Goal: Task Accomplishment & Management: Use online tool/utility

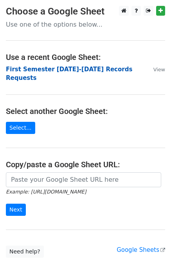
click at [91, 68] on strong "First Semester 2025-2026 Records Requests" at bounding box center [69, 74] width 127 height 16
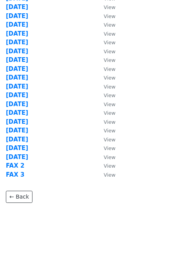
scroll to position [43, 0]
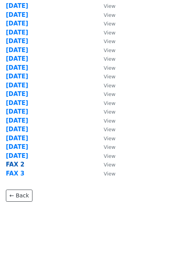
click at [17, 163] on strong "FAX 2" at bounding box center [15, 164] width 18 height 7
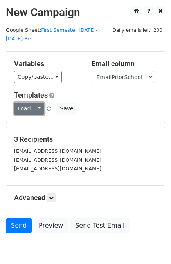
click at [31, 103] on link "Load..." at bounding box center [29, 109] width 30 height 12
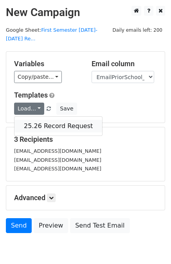
click at [47, 120] on link "25.26 Record Request" at bounding box center [58, 126] width 88 height 13
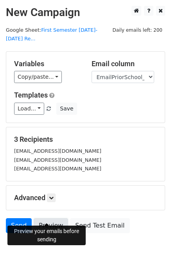
click at [43, 218] on link "Preview" at bounding box center [51, 225] width 34 height 15
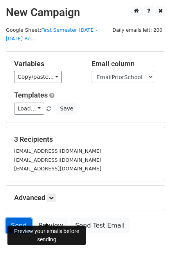
click at [16, 218] on link "Send" at bounding box center [19, 225] width 26 height 15
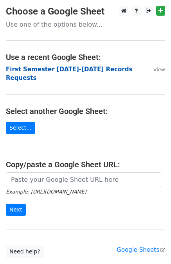
click at [90, 68] on strong "First Semester 2025-2026 Records Requests" at bounding box center [69, 74] width 127 height 16
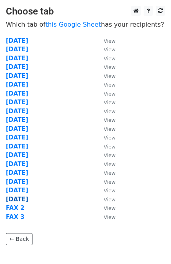
click at [22, 199] on strong "[DATE]" at bounding box center [17, 199] width 22 height 7
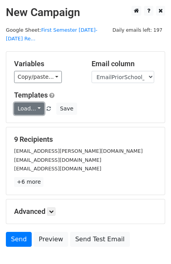
click at [30, 103] on link "Load..." at bounding box center [29, 109] width 30 height 12
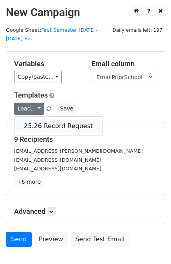
click at [34, 120] on link "25.26 Record Request" at bounding box center [58, 126] width 88 height 13
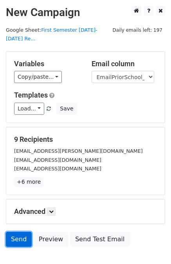
click at [16, 232] on link "Send" at bounding box center [19, 239] width 26 height 15
